Goal: Task Accomplishment & Management: Use online tool/utility

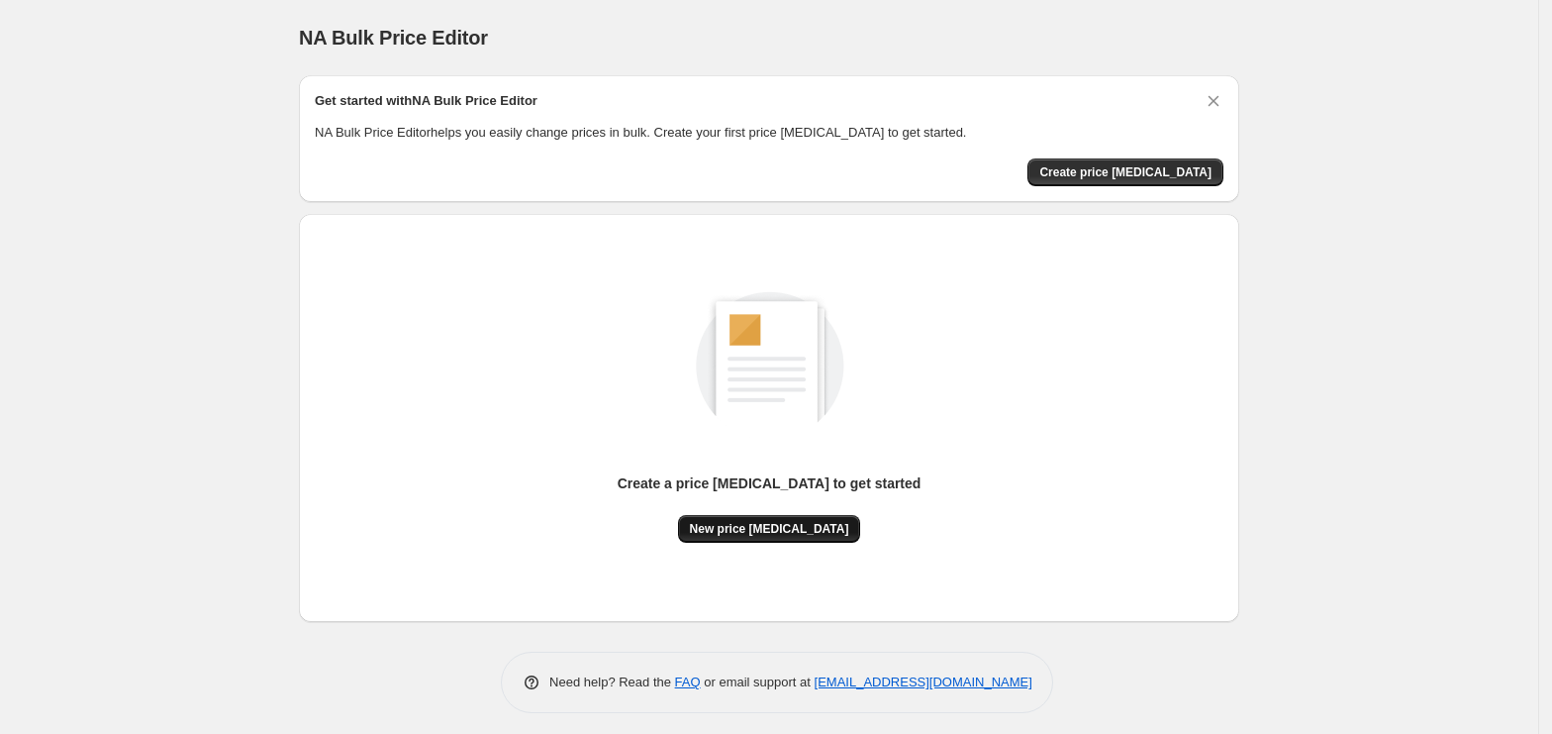
click at [748, 516] on button "New price change job" at bounding box center [769, 529] width 183 height 28
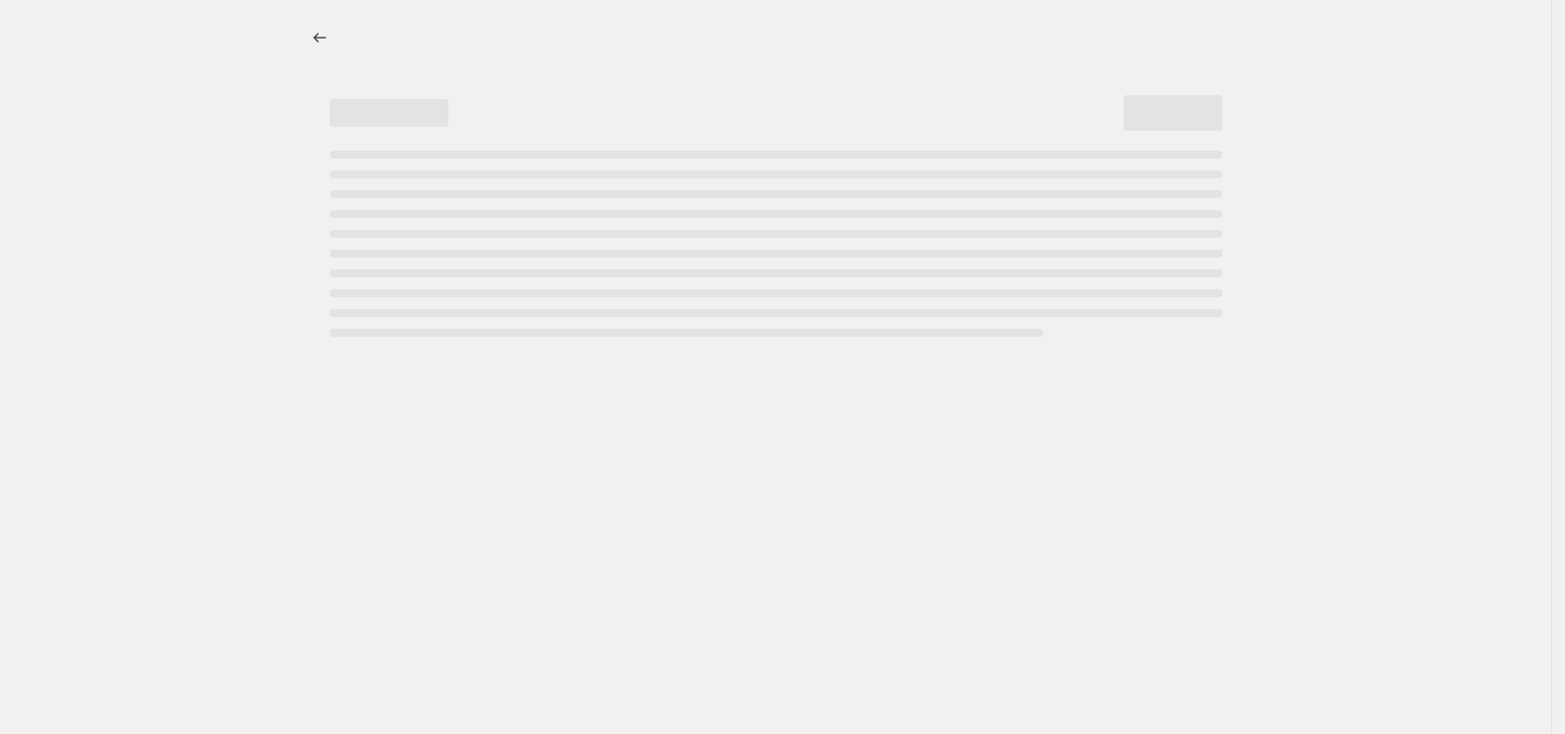
select select "percentage"
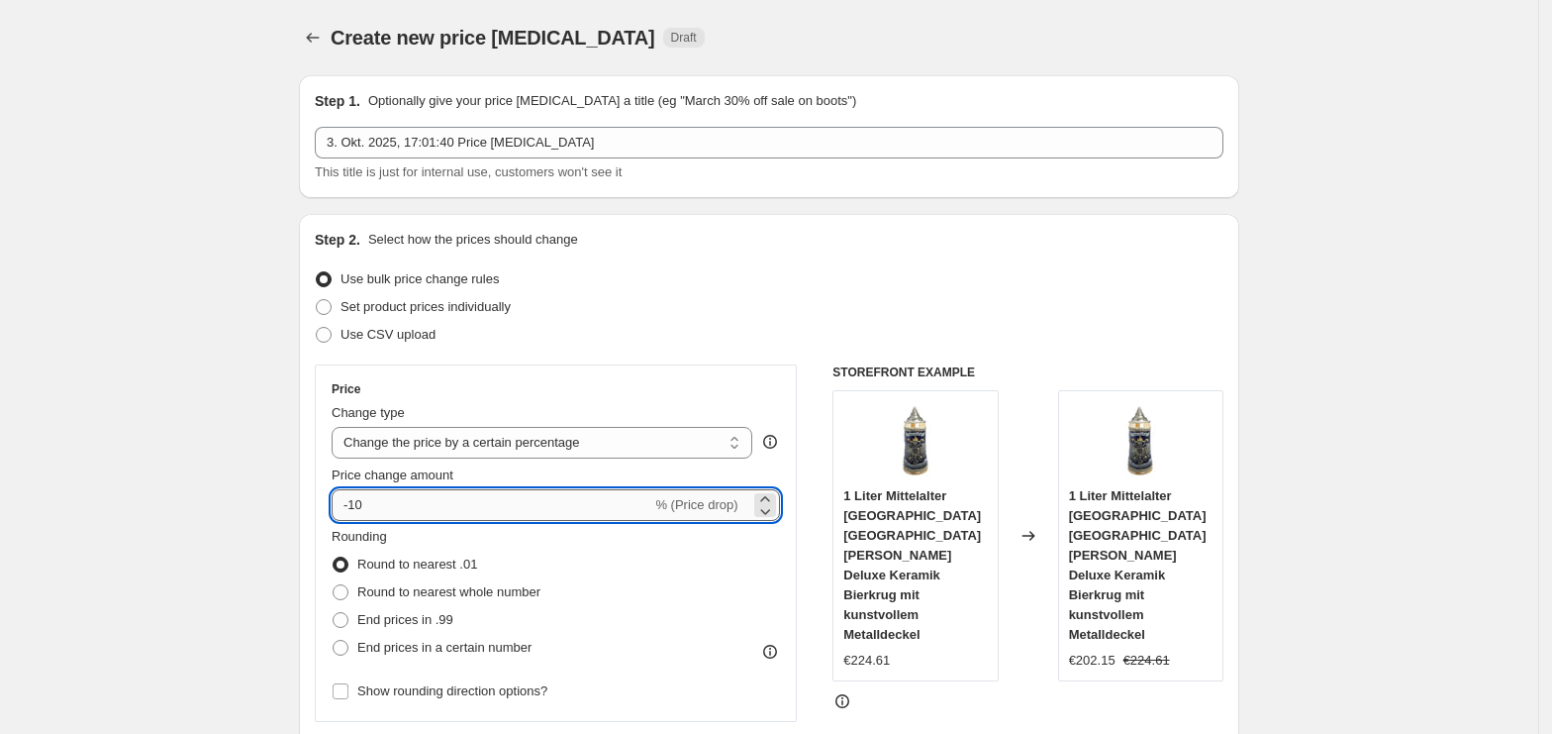
click at [555, 512] on input "-10" at bounding box center [492, 505] width 320 height 32
type input "-1"
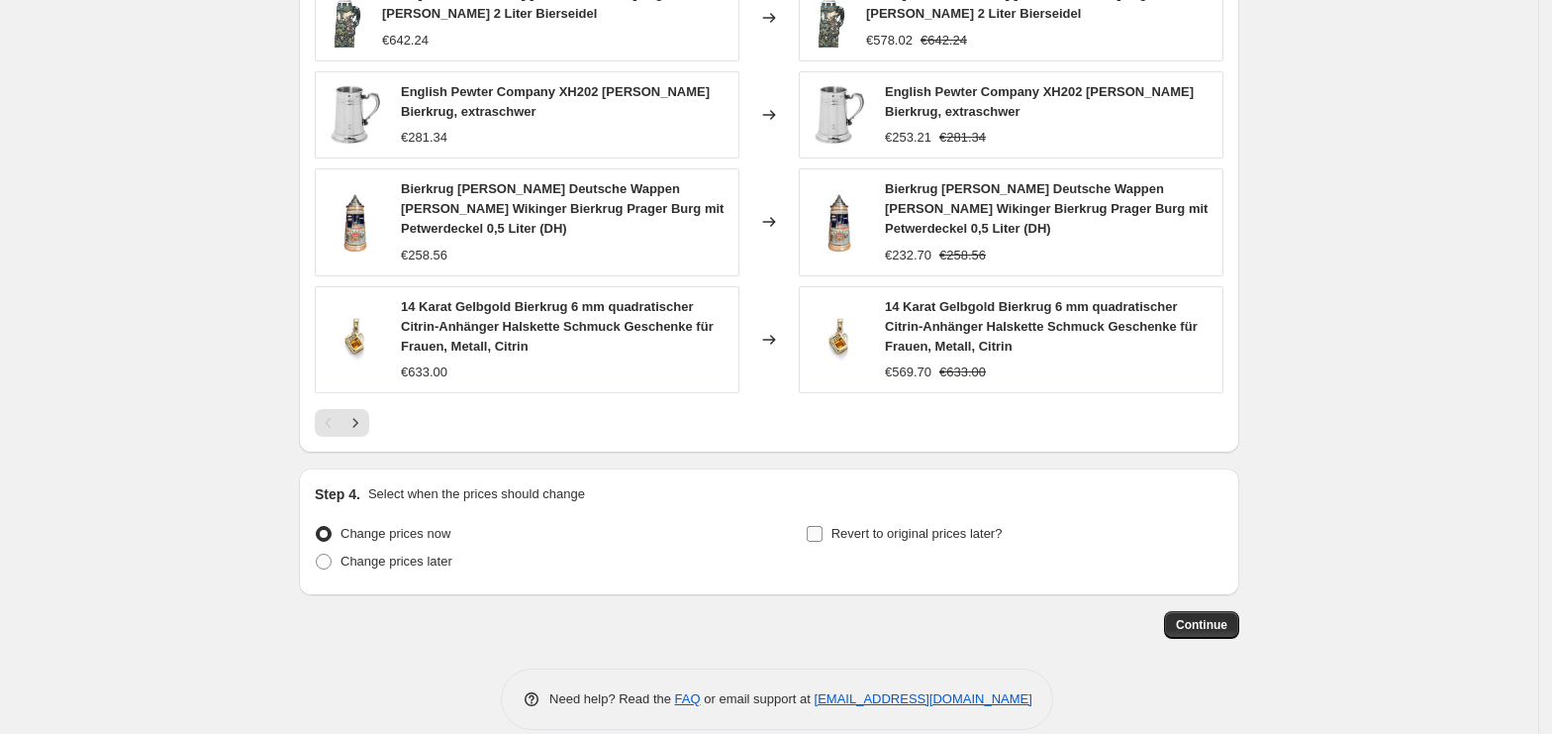
scroll to position [1317, 0]
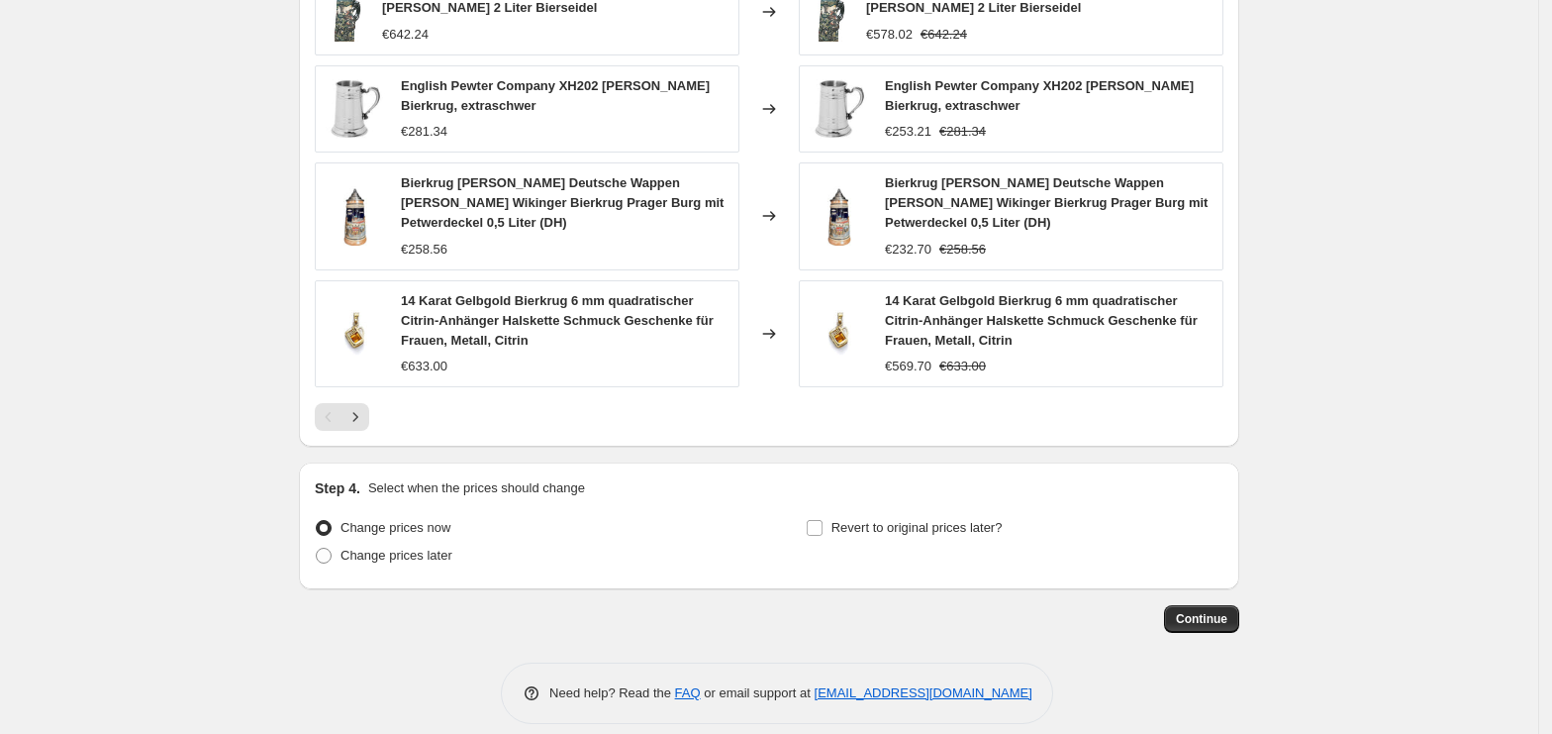
type input "-35"
click at [1172, 605] on div "Continue" at bounding box center [769, 619] width 940 height 28
click at [1208, 611] on span "Continue" at bounding box center [1201, 619] width 51 height 16
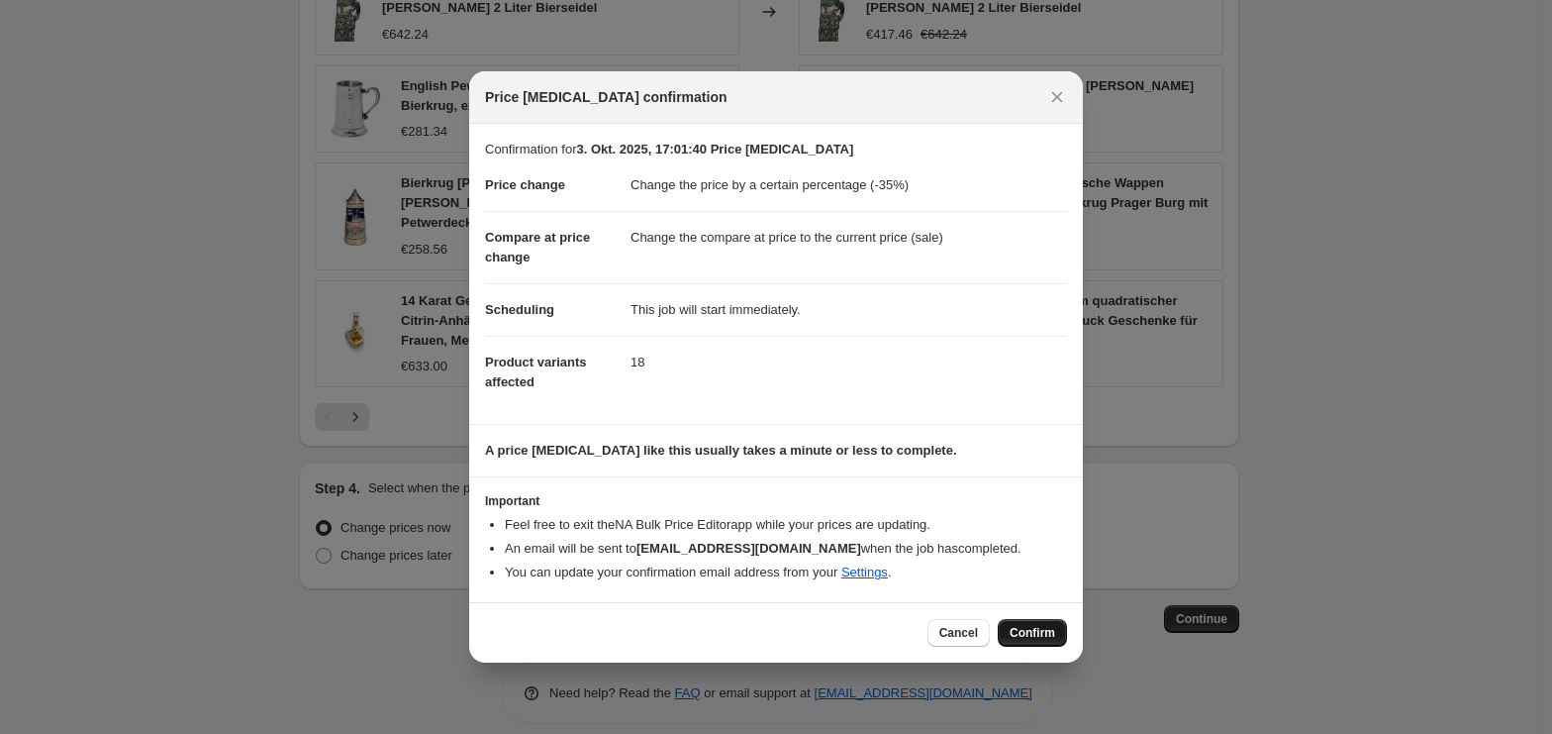
click at [1015, 619] on button "Confirm" at bounding box center [1032, 633] width 69 height 28
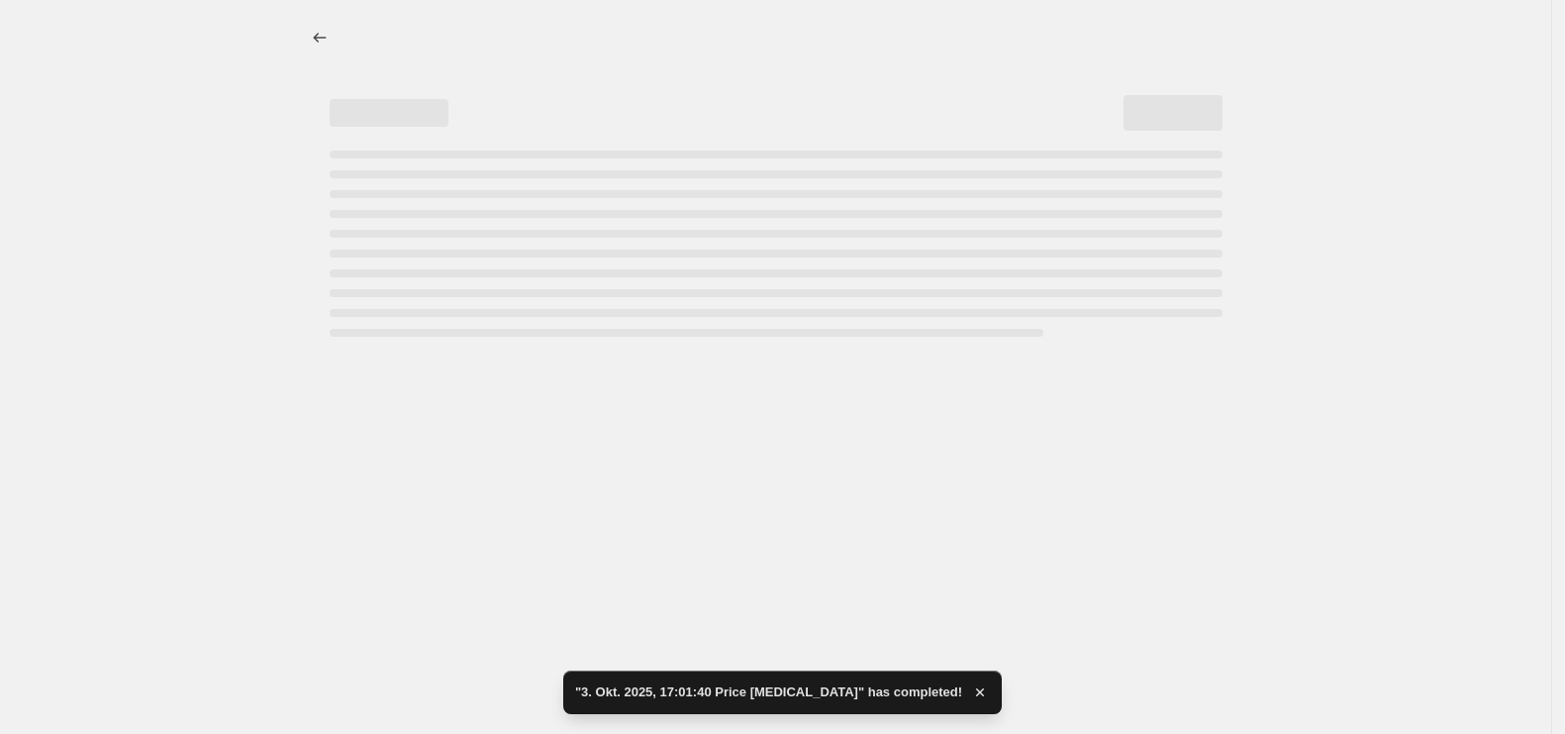
select select "percentage"
